Goal: Information Seeking & Learning: Find specific page/section

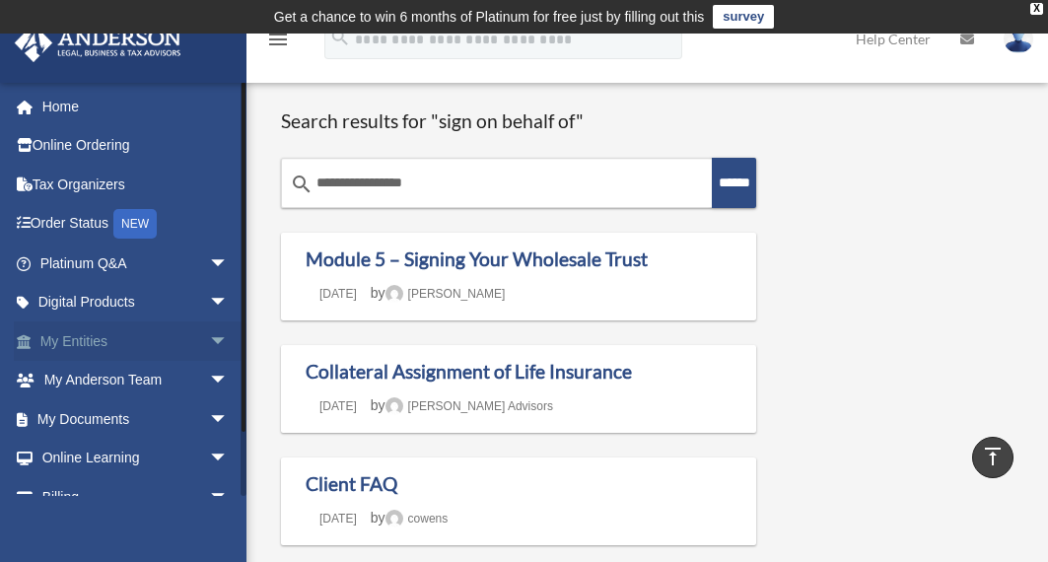
scroll to position [1735, 0]
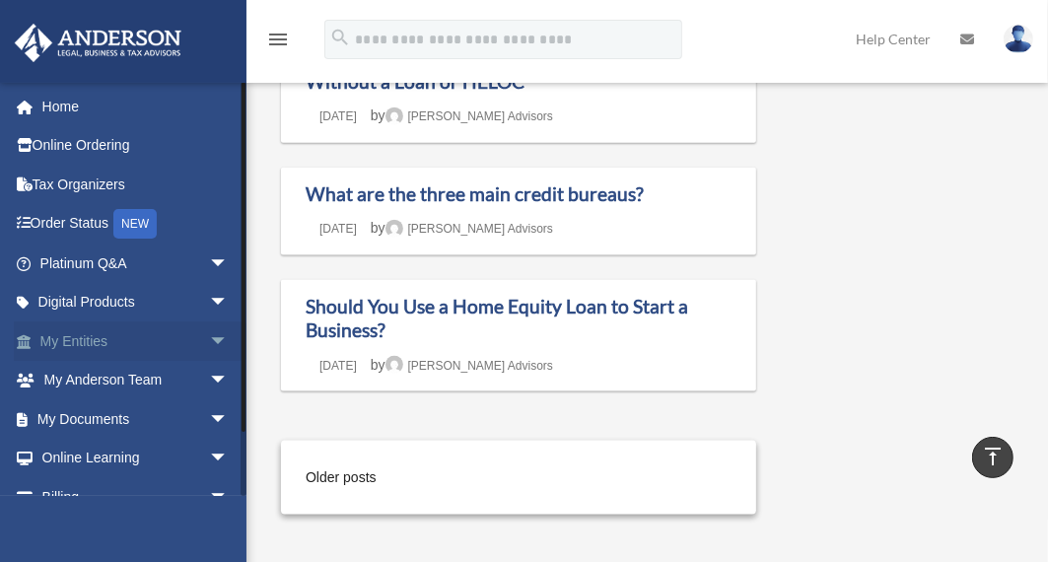
click at [209, 334] on span "arrow_drop_down" at bounding box center [228, 341] width 39 height 40
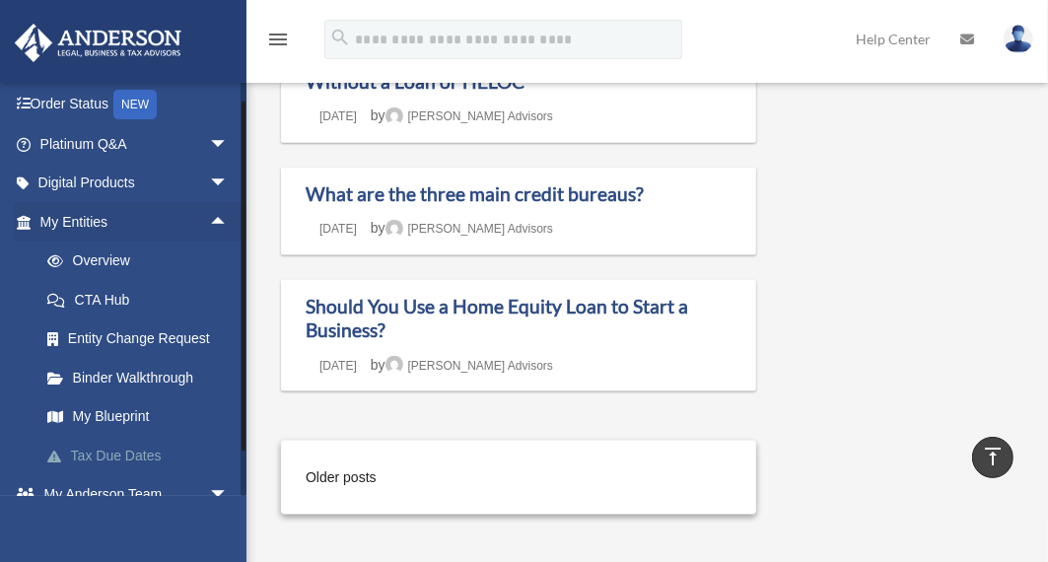
scroll to position [158, 0]
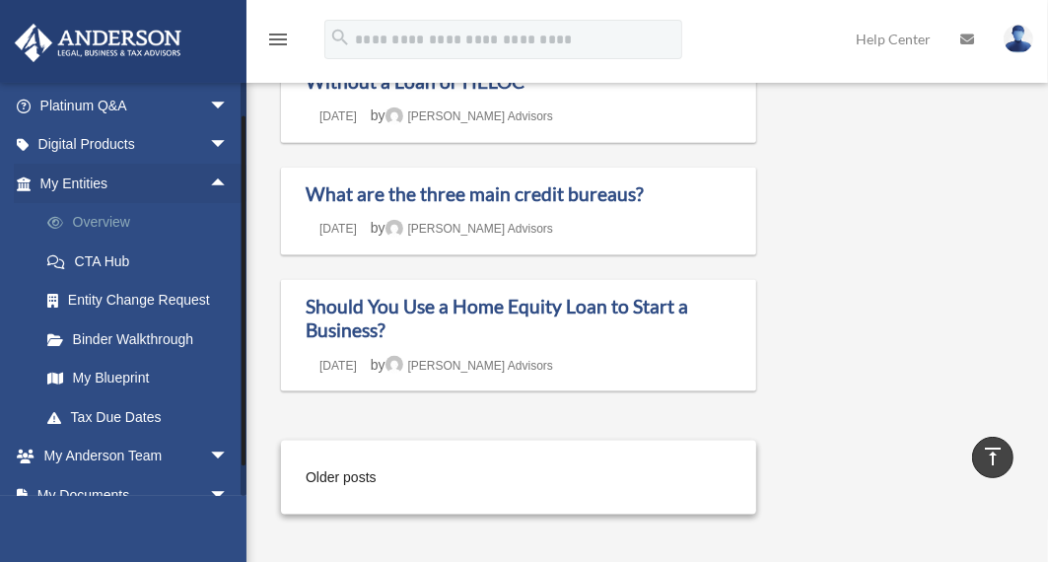
click at [92, 221] on link "Overview" at bounding box center [143, 222] width 231 height 39
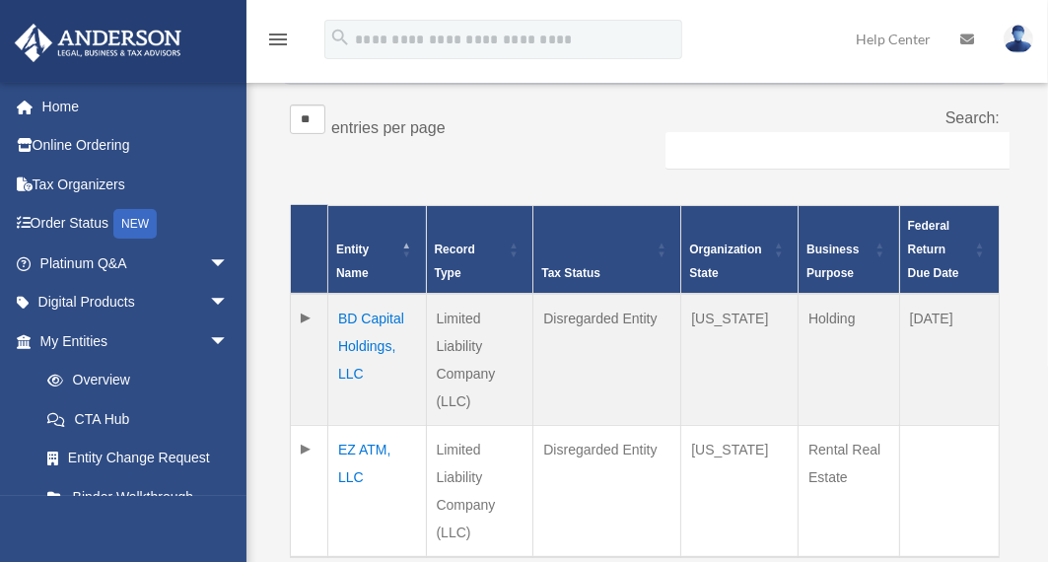
scroll to position [394, 0]
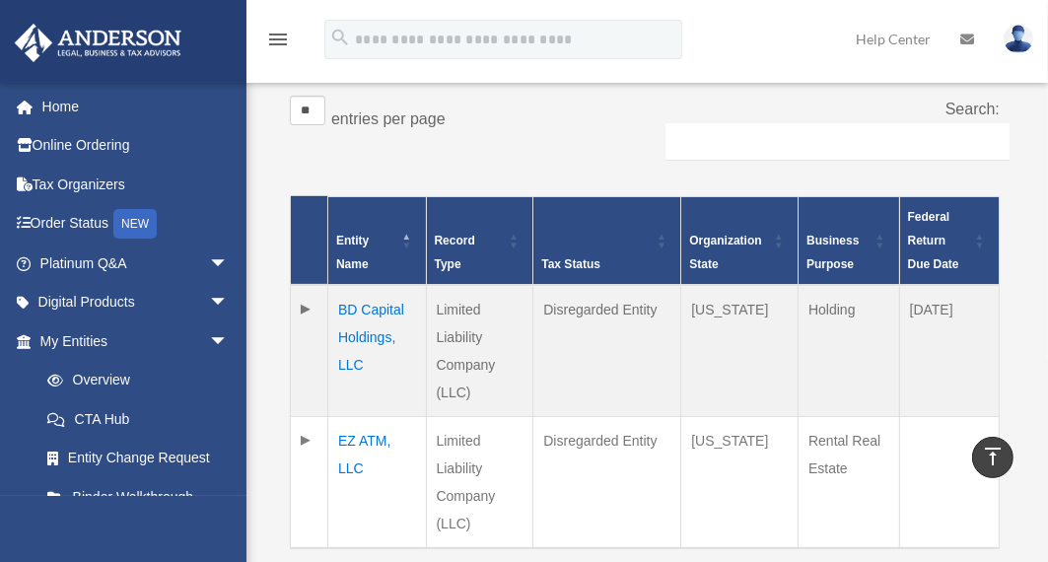
click at [371, 307] on td "BD Capital Holdings, LLC" at bounding box center [377, 351] width 99 height 132
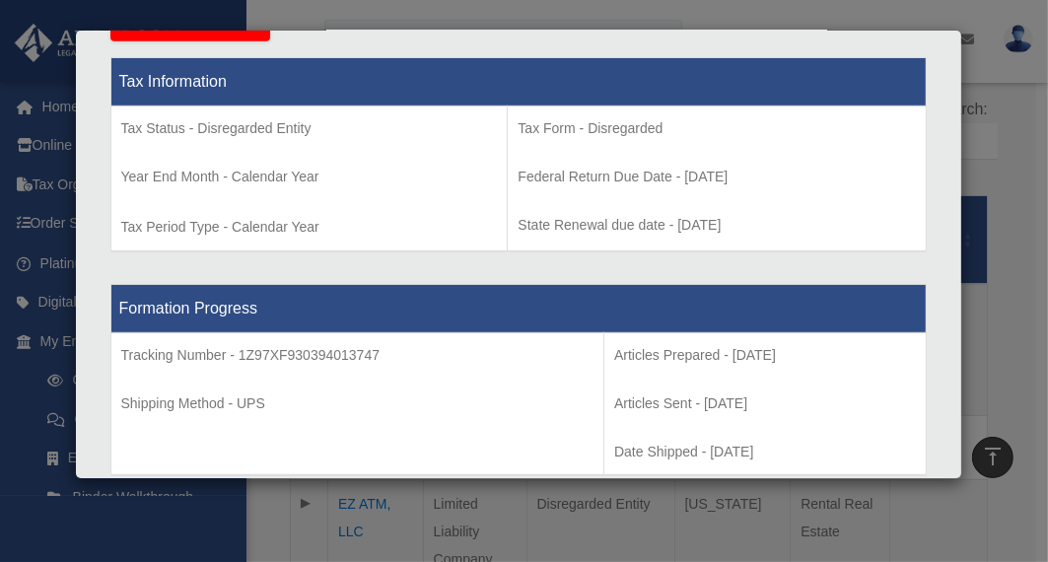
scroll to position [170, 0]
